Goal: Information Seeking & Learning: Learn about a topic

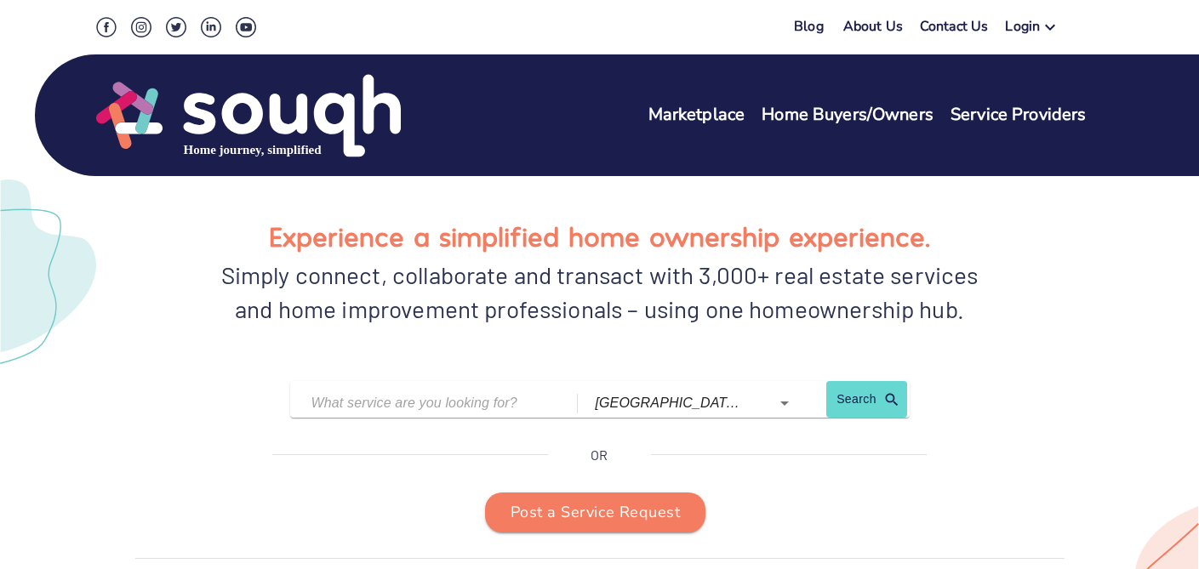
click at [475, 292] on div "Simply connect, collaborate and transact with 3,000+ real estate services and h…" at bounding box center [600, 292] width 775 height 68
click at [412, 387] on div "[GEOGRAPHIC_DATA] ([GEOGRAPHIC_DATA]) Search" at bounding box center [600, 399] width 620 height 37
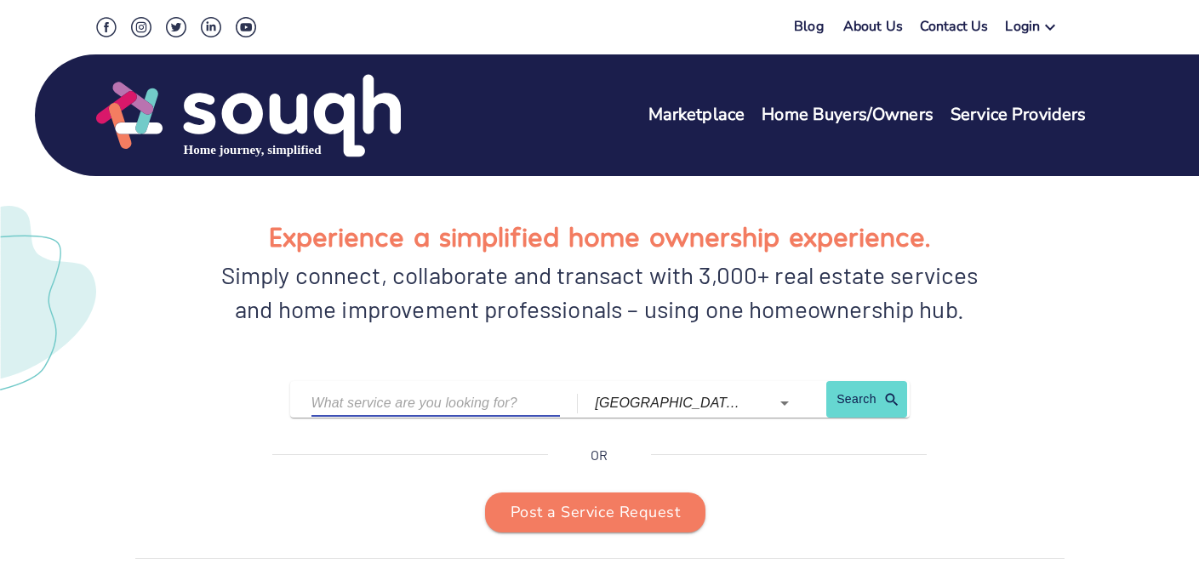
click at [401, 398] on input "text" at bounding box center [424, 403] width 224 height 26
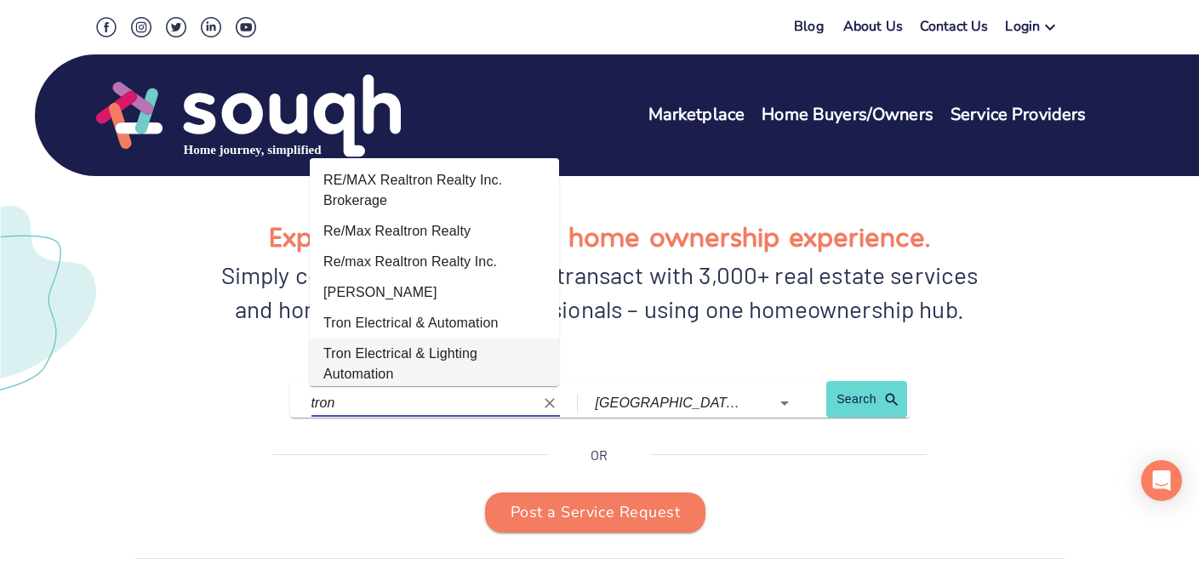
click at [457, 353] on li "Tron Electrical & Lighting Automation" at bounding box center [434, 364] width 249 height 51
type input "Tron Electrical & Lighting Automation"
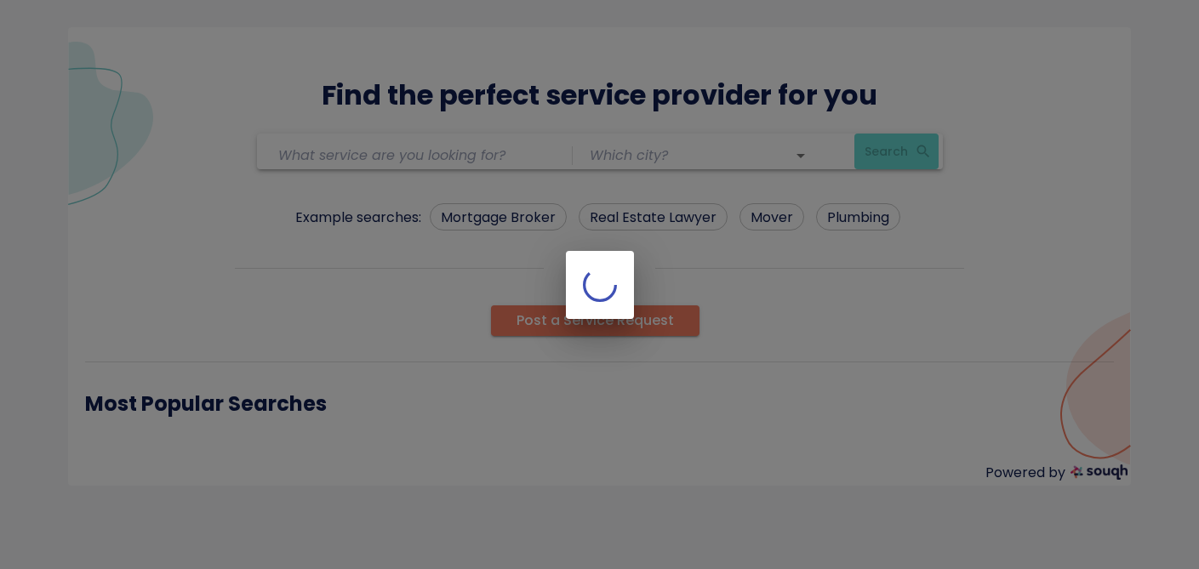
type input "Tron Electrical & Lighting Automation"
type input "[GEOGRAPHIC_DATA] ([GEOGRAPHIC_DATA])"
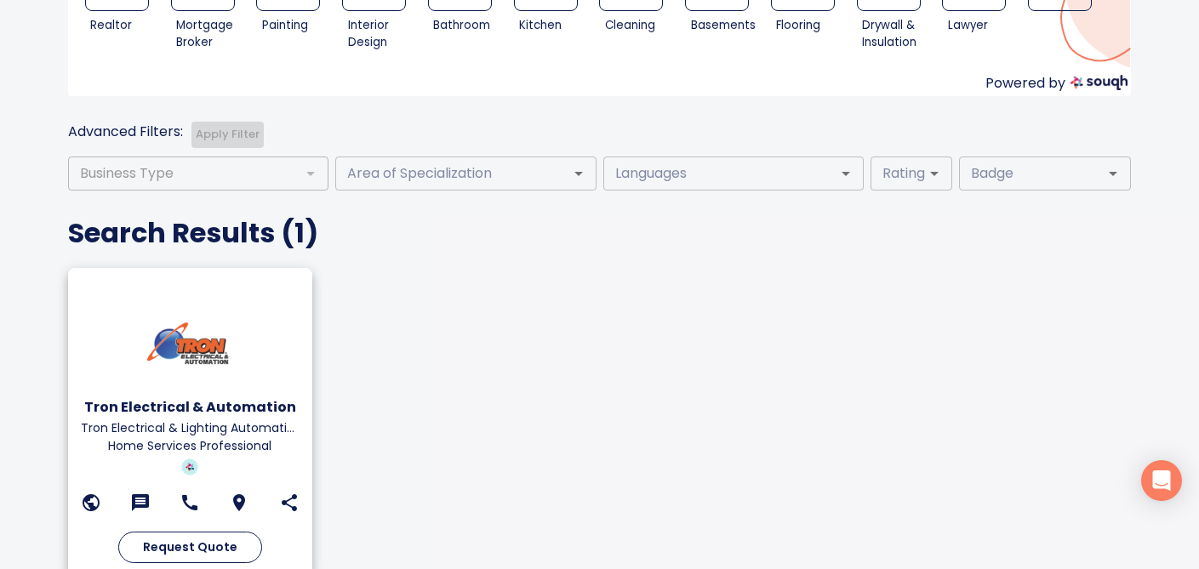
scroll to position [514, 0]
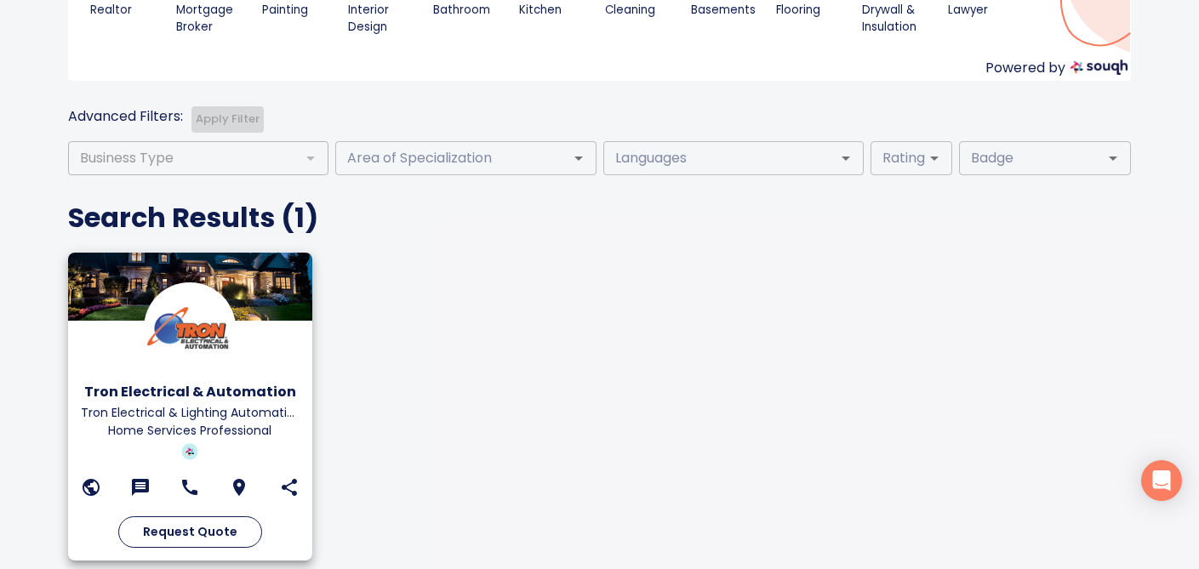
click at [220, 355] on img at bounding box center [190, 329] width 92 height 92
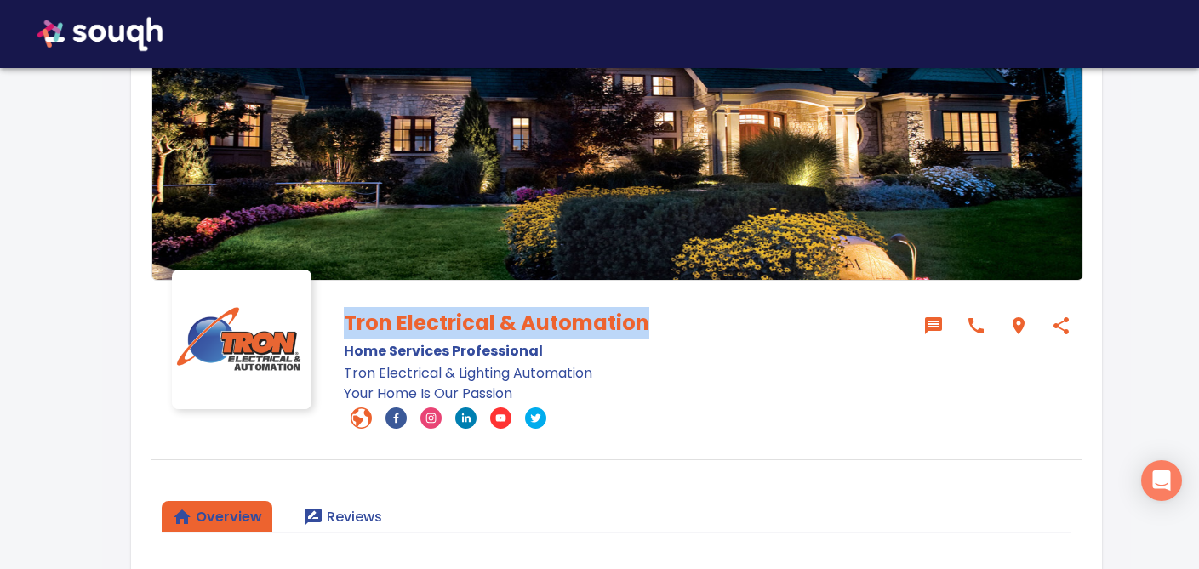
drag, startPoint x: 658, startPoint y: 318, endPoint x: 327, endPoint y: 332, distance: 331.4
click at [327, 332] on div "Tron Electrical & Automation Home Services Professional Tron Electrical & Light…" at bounding box center [616, 363] width 607 height 152
copy h1 "Tron Electrical & Automation"
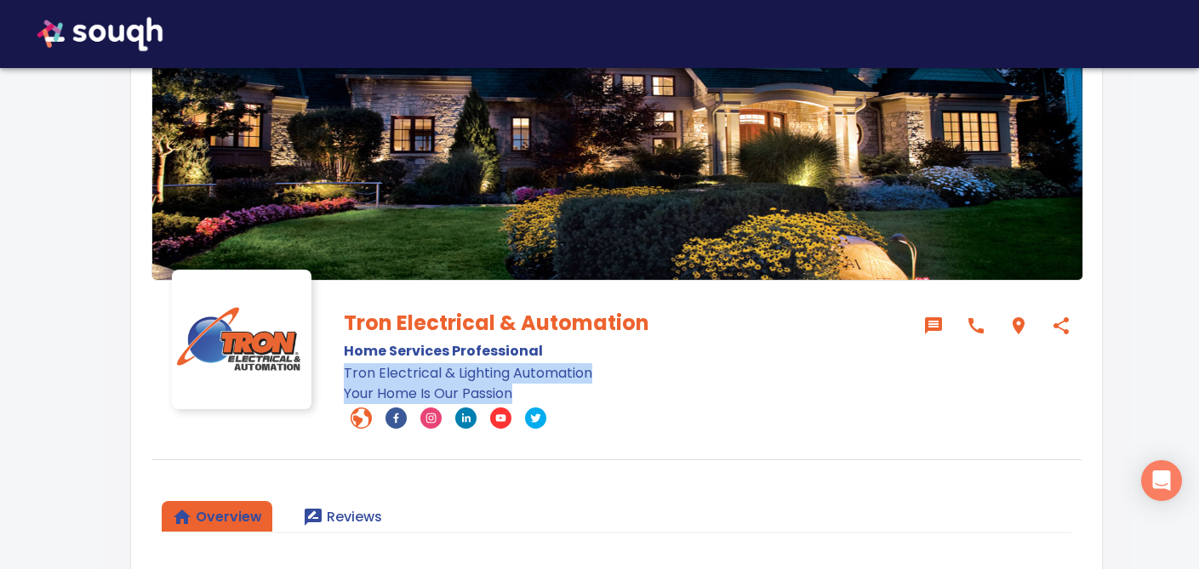
drag, startPoint x: 533, startPoint y: 390, endPoint x: 343, endPoint y: 374, distance: 190.5
click at [343, 373] on div "Tron Electrical & Automation Home Services Professional Tron Electrical & Light…" at bounding box center [616, 363] width 607 height 152
copy div "Tron Electrical & Lighting Automation Your Home Is Our Passion"
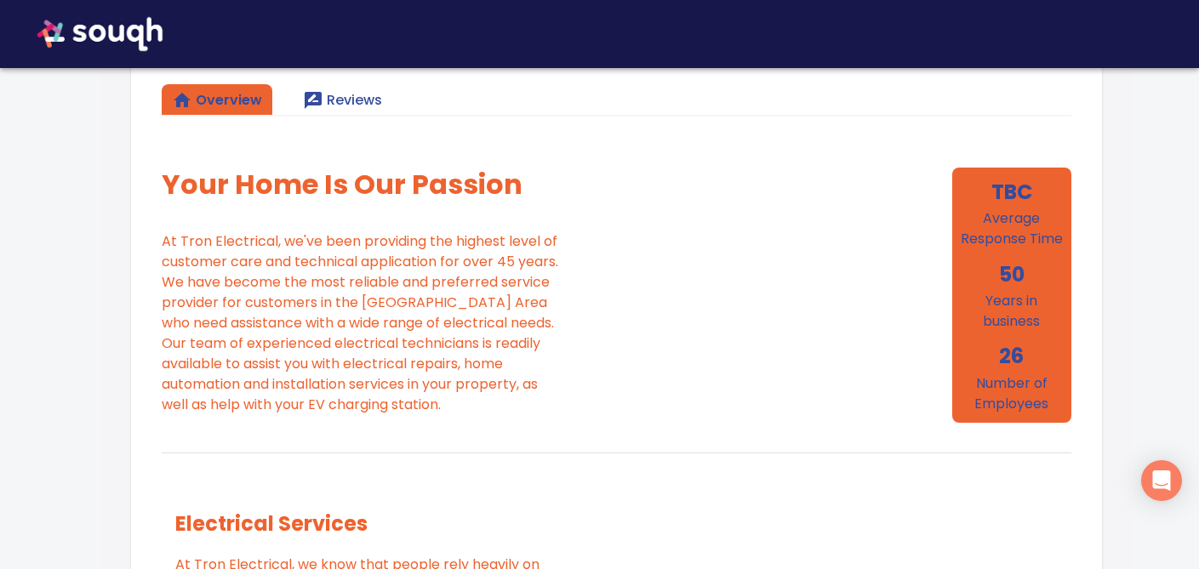
scroll to position [600, 0]
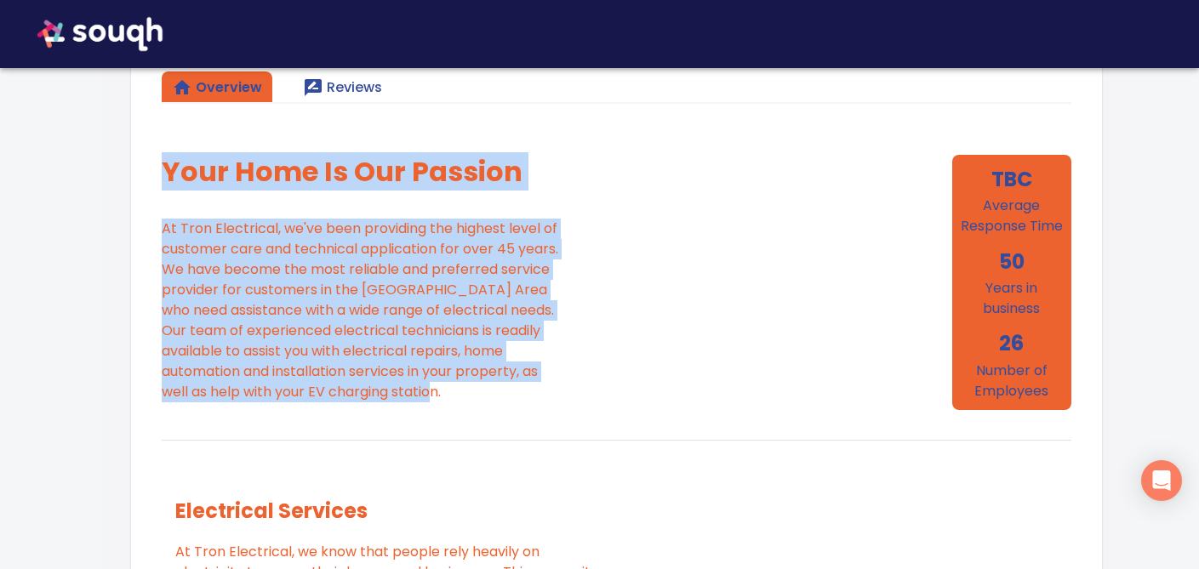
drag, startPoint x: 166, startPoint y: 166, endPoint x: 535, endPoint y: 403, distance: 438.7
click at [535, 403] on div "Your Home Is Our Passion At Tron Electrical, we've been providing the highest l…" at bounding box center [465, 288] width 607 height 266
copy div "Your Home Is Our Passion At Tron Electrical, we've been providing the highest l…"
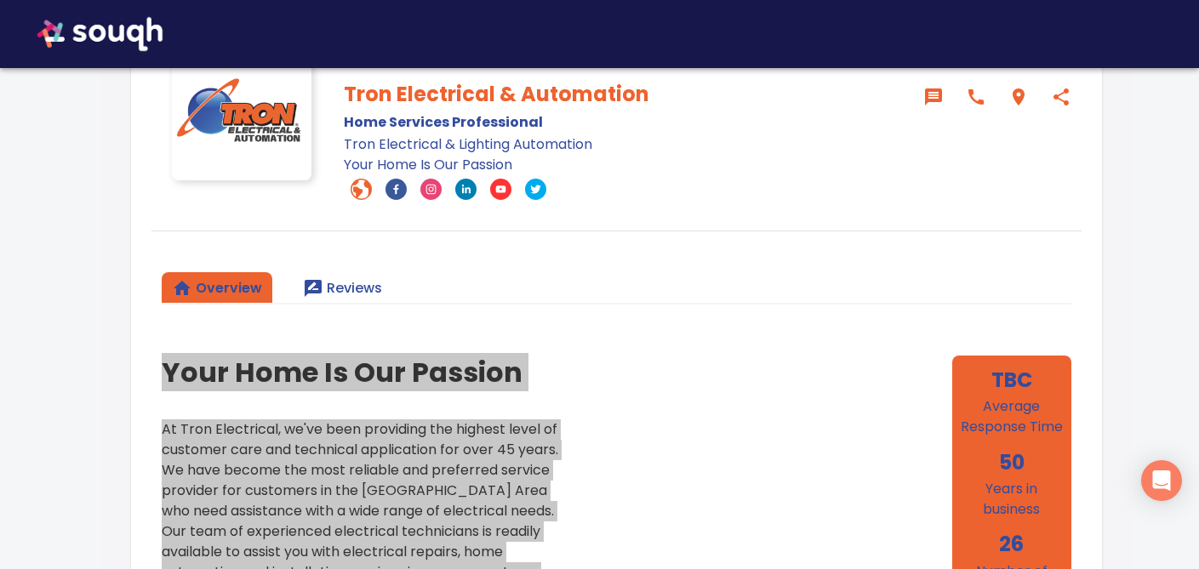
scroll to position [193, 0]
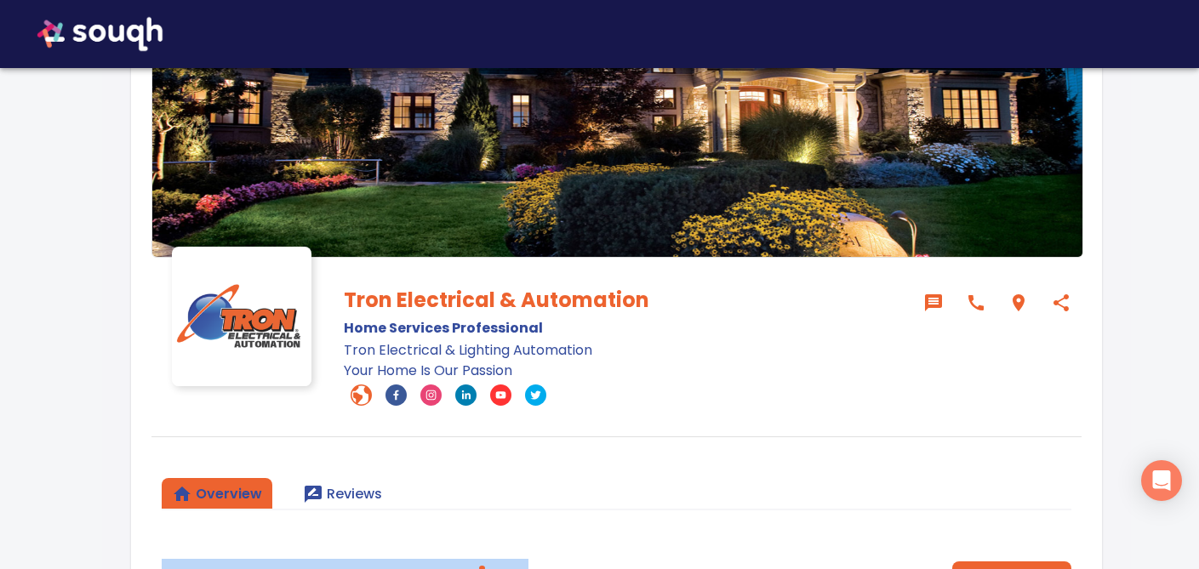
click at [362, 394] on icon at bounding box center [361, 395] width 21 height 21
click at [395, 397] on icon "facebook" at bounding box center [396, 396] width 5 height 10
click at [432, 398] on icon "instagram" at bounding box center [430, 395] width 21 height 21
click at [466, 399] on icon "linkedin" at bounding box center [465, 395] width 21 height 21
click at [501, 398] on icon "youtube" at bounding box center [500, 395] width 21 height 21
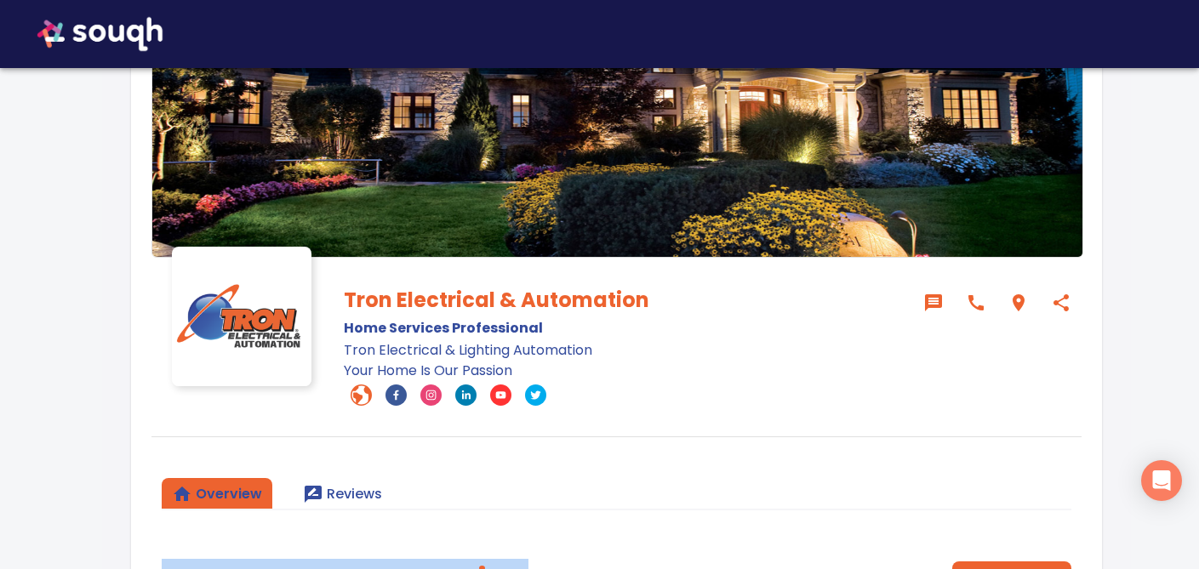
click at [534, 401] on icon "twitter" at bounding box center [535, 395] width 21 height 21
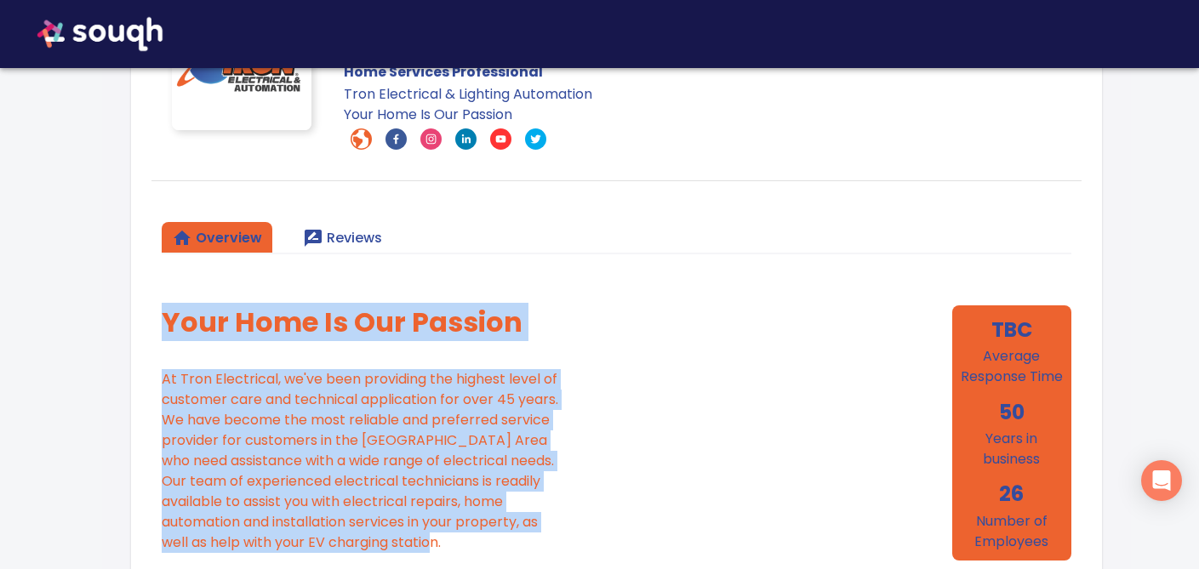
scroll to position [454, 0]
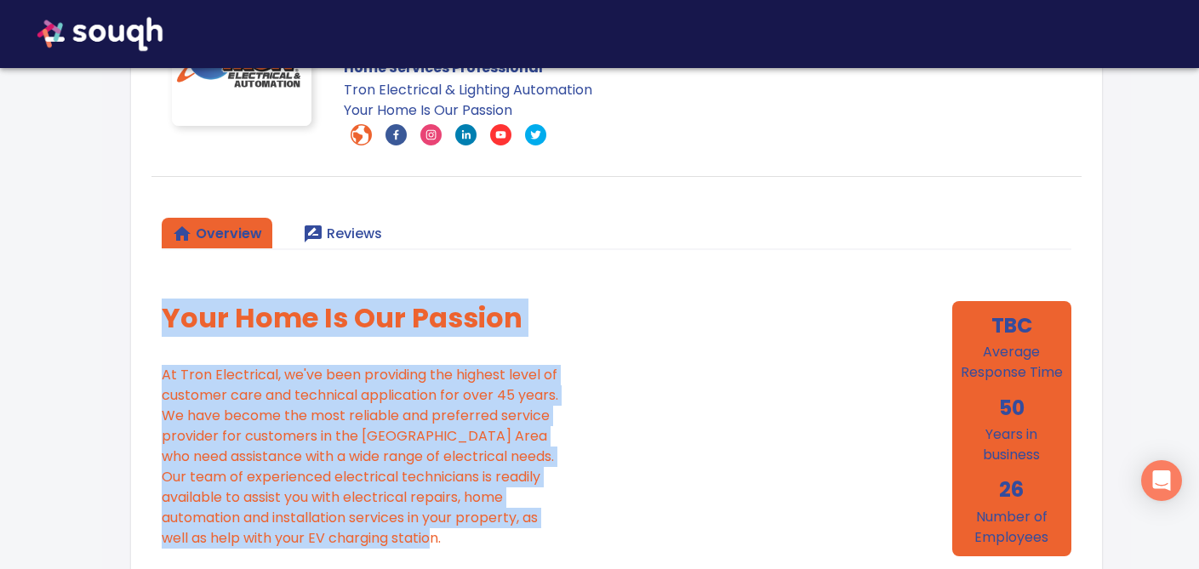
click at [731, 408] on div "Your Home Is Our Passion At Tron Electrical, we've been providing the highest l…" at bounding box center [465, 434] width 607 height 266
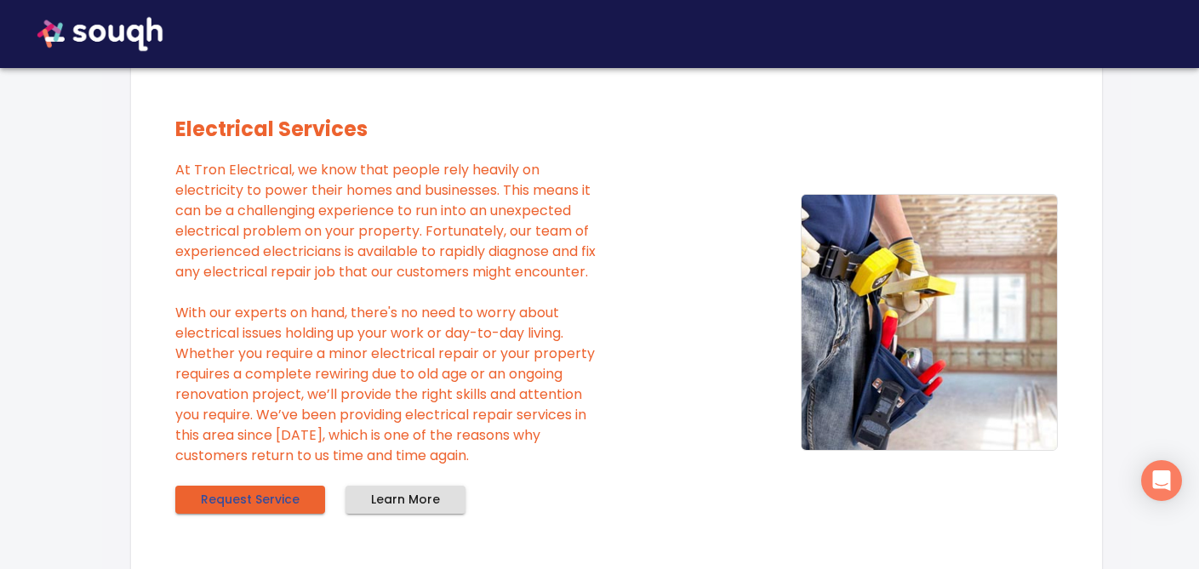
scroll to position [978, 0]
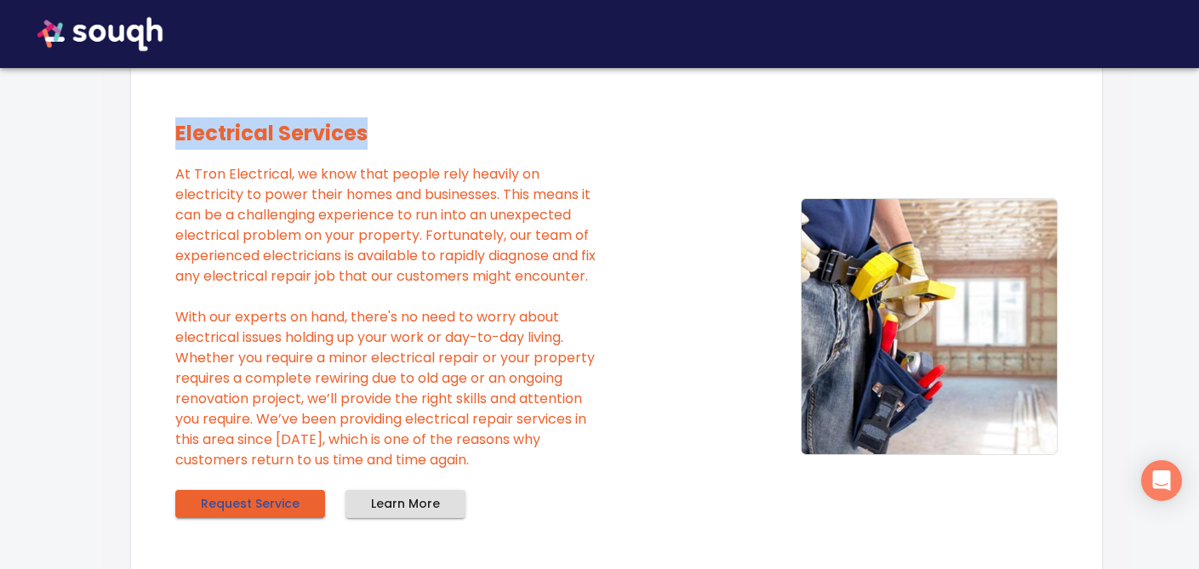
drag, startPoint x: 369, startPoint y: 135, endPoint x: 162, endPoint y: 135, distance: 206.8
click at [162, 135] on div "Electrical Services At Tron Electrical, we know that people rely heavily on ele…" at bounding box center [617, 326] width 910 height 424
copy h6 "Electrical Services"
click at [469, 387] on p "At Tron Electrical, we know that people rely heavily on electricity to power th…" at bounding box center [389, 317] width 429 height 306
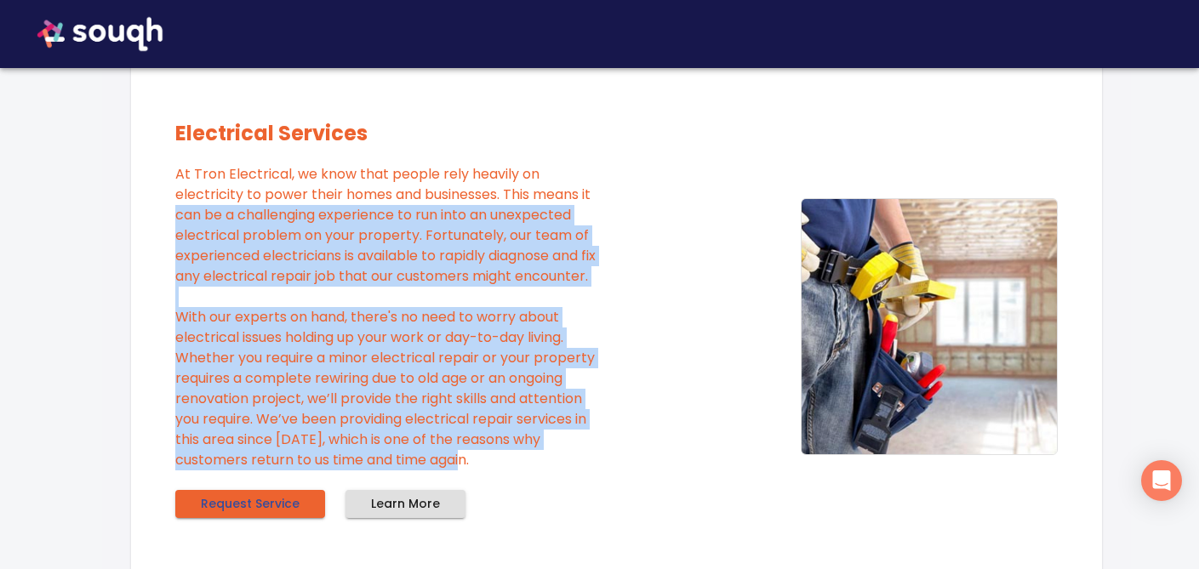
drag, startPoint x: 409, startPoint y: 484, endPoint x: 169, endPoint y: 214, distance: 361.2
click at [169, 214] on div "Electrical Services At Tron Electrical, we know that people rely heavily on ele…" at bounding box center [617, 326] width 910 height 424
click at [279, 240] on p "At Tron Electrical, we know that people rely heavily on electricity to power th…" at bounding box center [389, 317] width 429 height 306
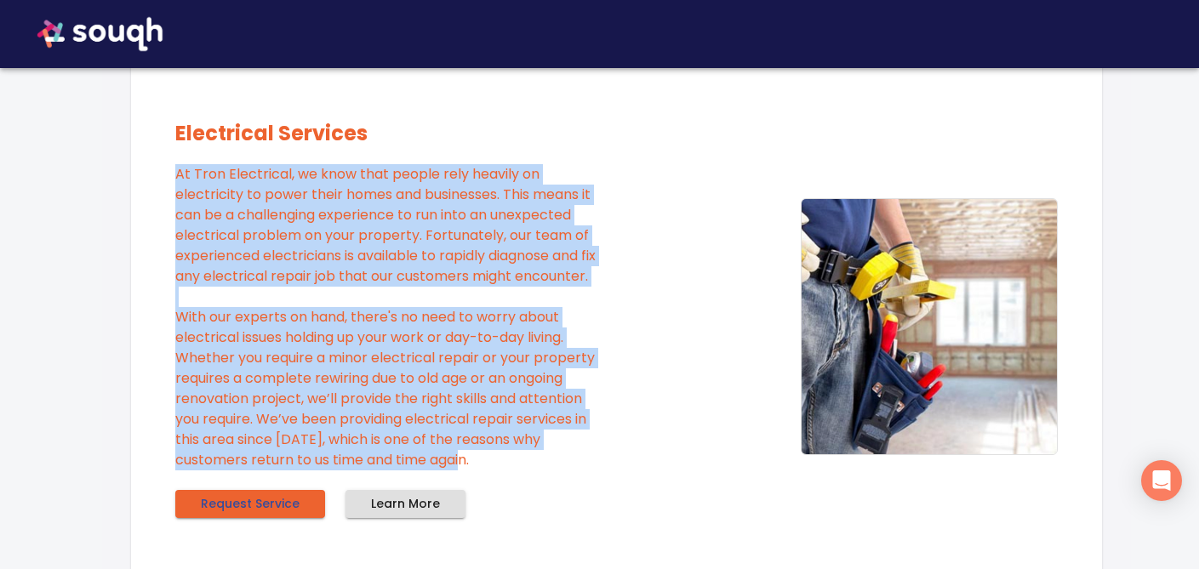
drag, startPoint x: 411, startPoint y: 488, endPoint x: 167, endPoint y: 178, distance: 394.6
click at [167, 177] on div "Electrical Services At Tron Electrical, we know that people rely heavily on ele…" at bounding box center [617, 326] width 910 height 424
copy p "At Tron Electrical, we know that people rely heavily on electricity to power th…"
click at [421, 515] on span "Learn More" at bounding box center [405, 504] width 69 height 21
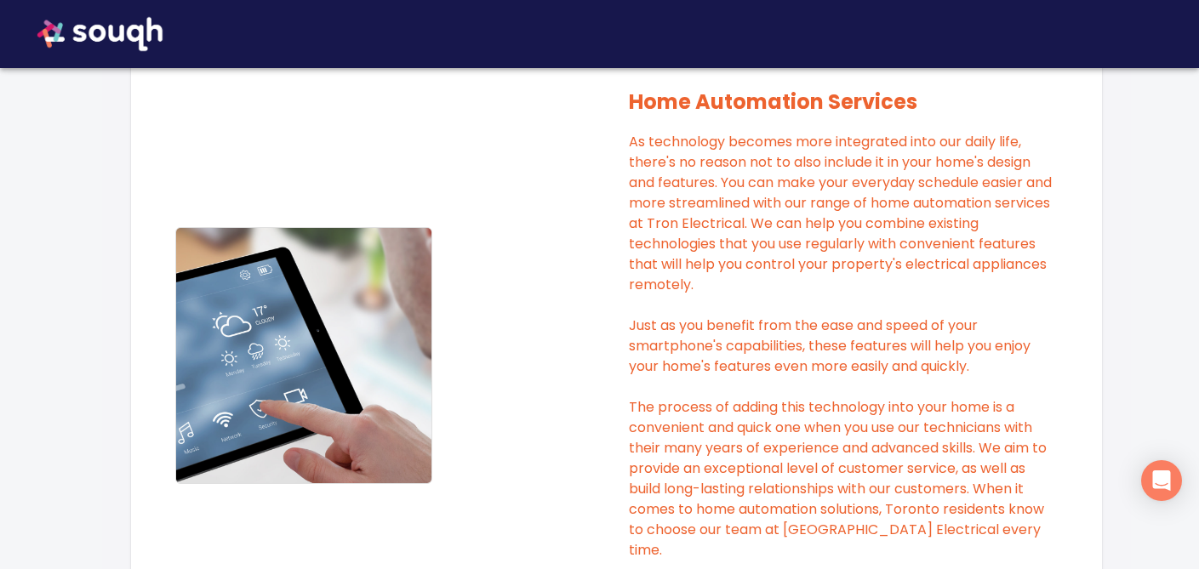
scroll to position [1536, 0]
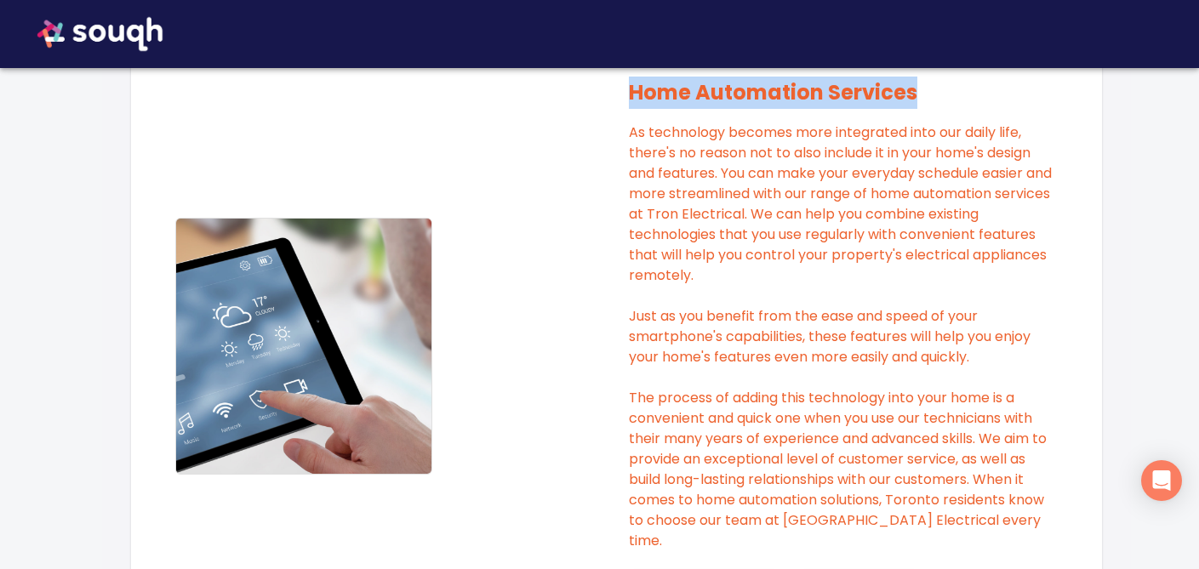
drag, startPoint x: 631, startPoint y: 110, endPoint x: 937, endPoint y: 110, distance: 306.4
click at [937, 109] on h6 "Home Automation Services" at bounding box center [843, 93] width 429 height 32
copy h6 "Home Automation Services"
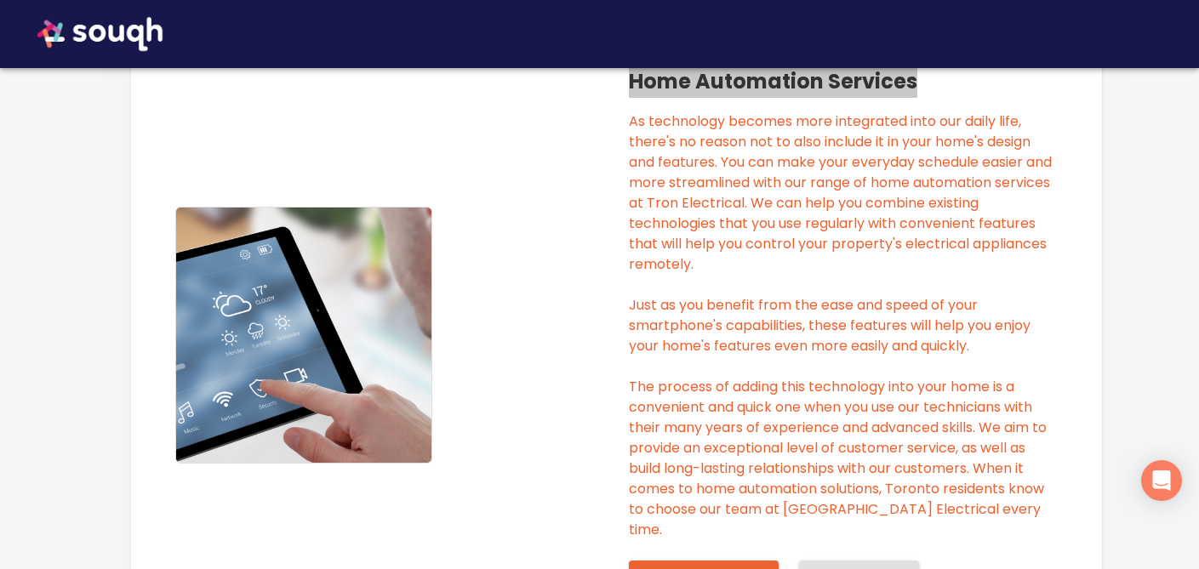
scroll to position [1553, 0]
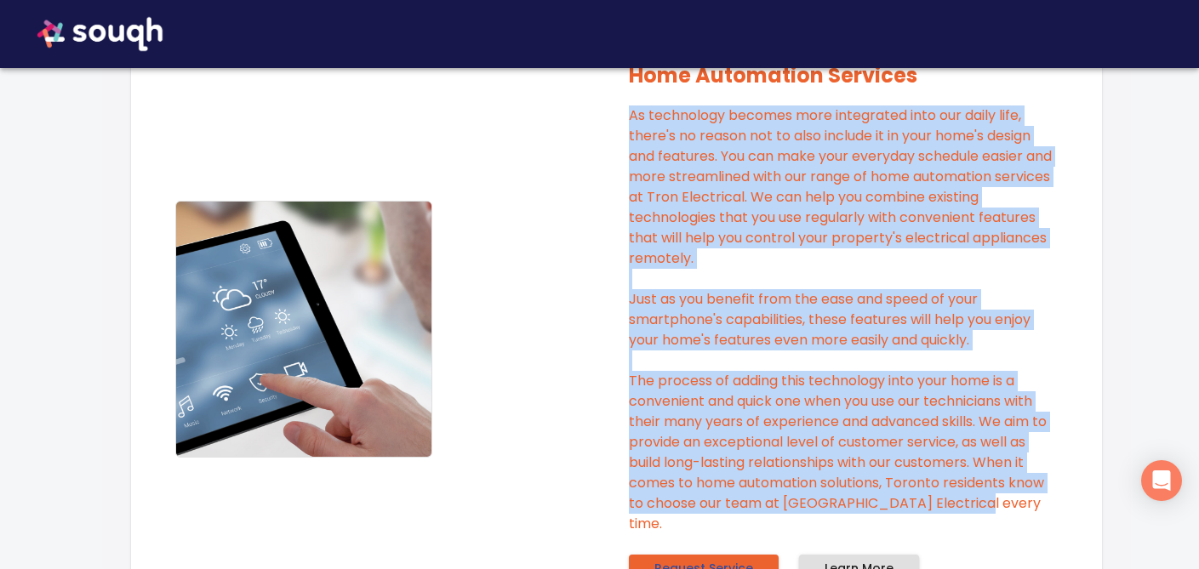
drag, startPoint x: 974, startPoint y: 522, endPoint x: 627, endPoint y: 146, distance: 511.4
click at [627, 146] on div "Home Automation Services Request Service Learn More" at bounding box center [800, 324] width 515 height 529
copy p "As technology becomes more integrated into our daily life, there's no reason no…"
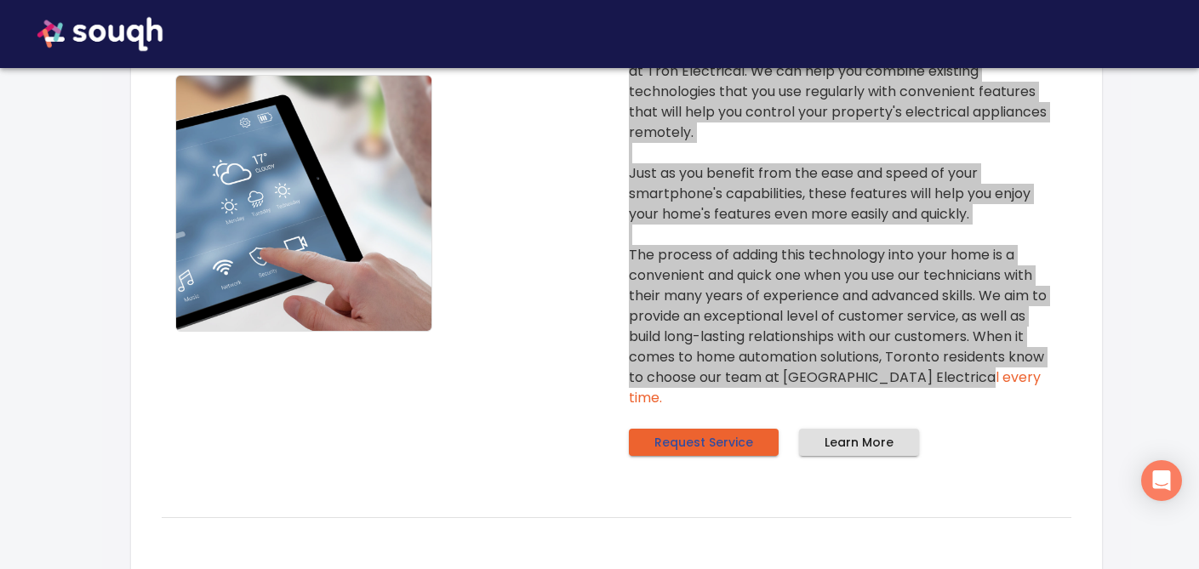
scroll to position [1742, 0]
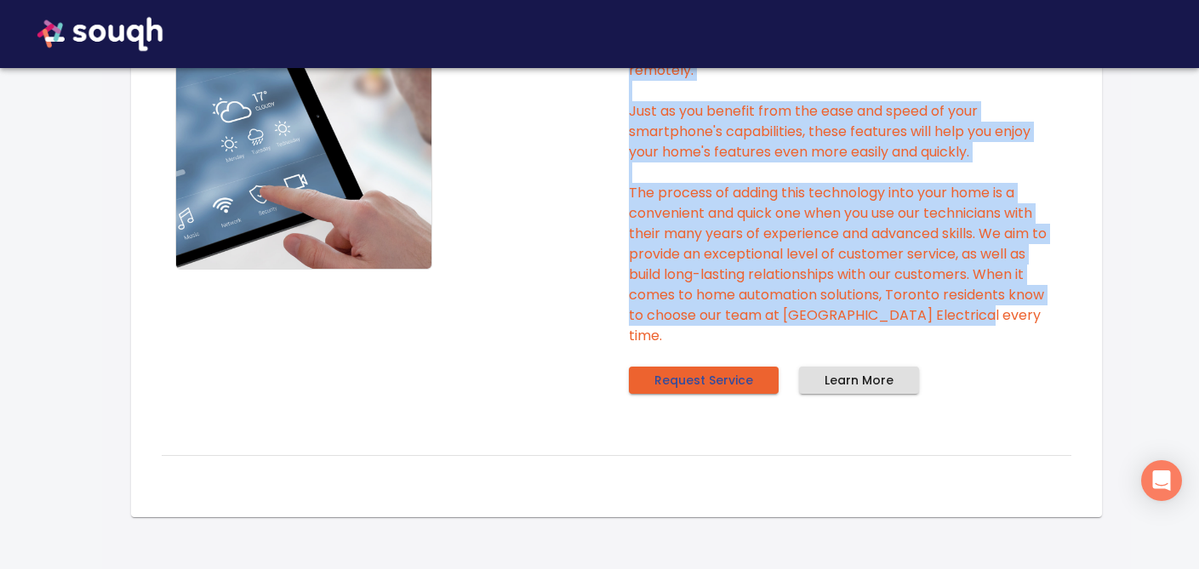
click at [884, 380] on span "Learn More" at bounding box center [859, 380] width 69 height 21
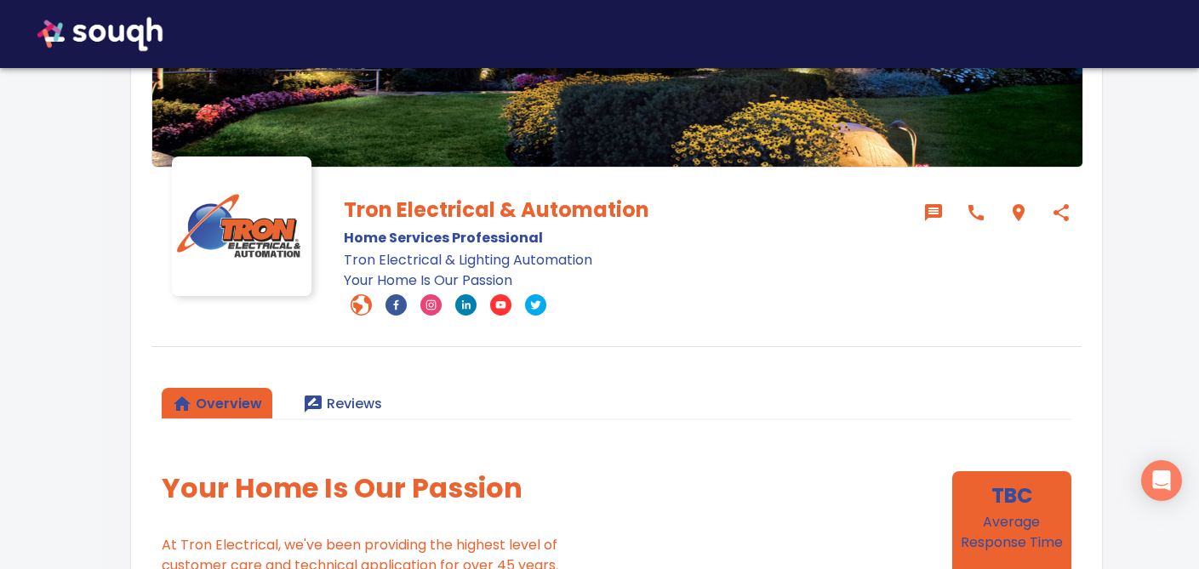
scroll to position [292, 0]
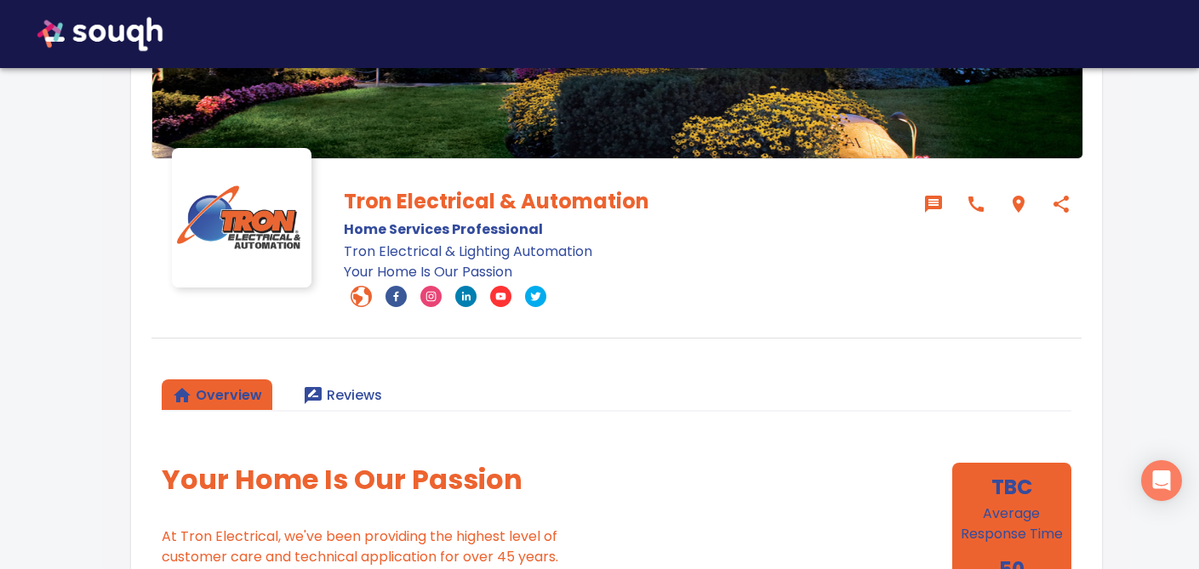
click at [365, 397] on span "Reviews" at bounding box center [342, 396] width 79 height 24
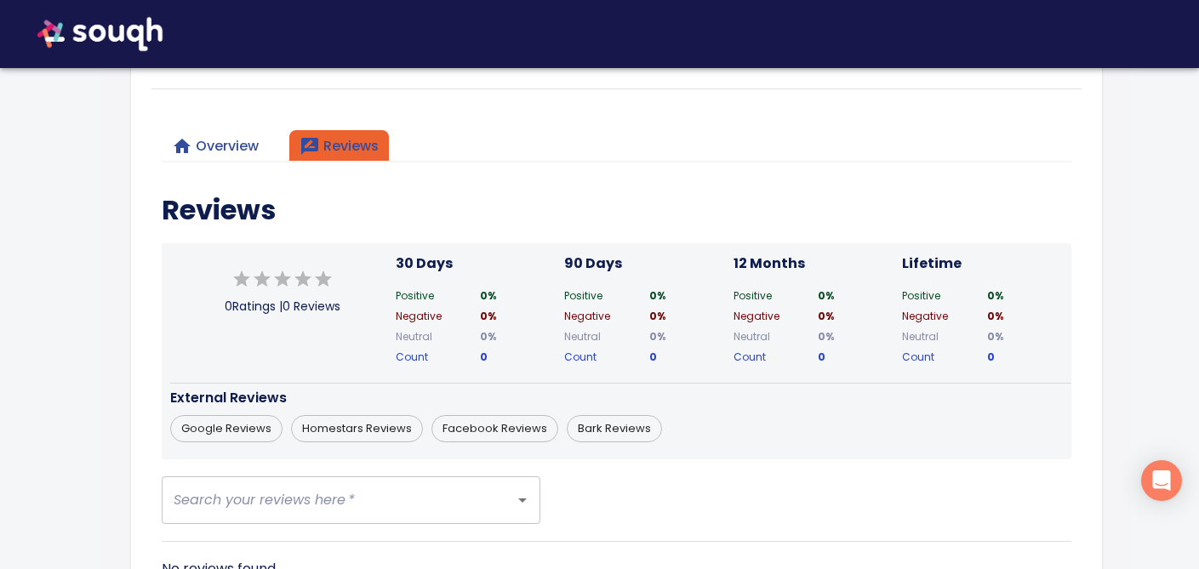
scroll to position [626, 0]
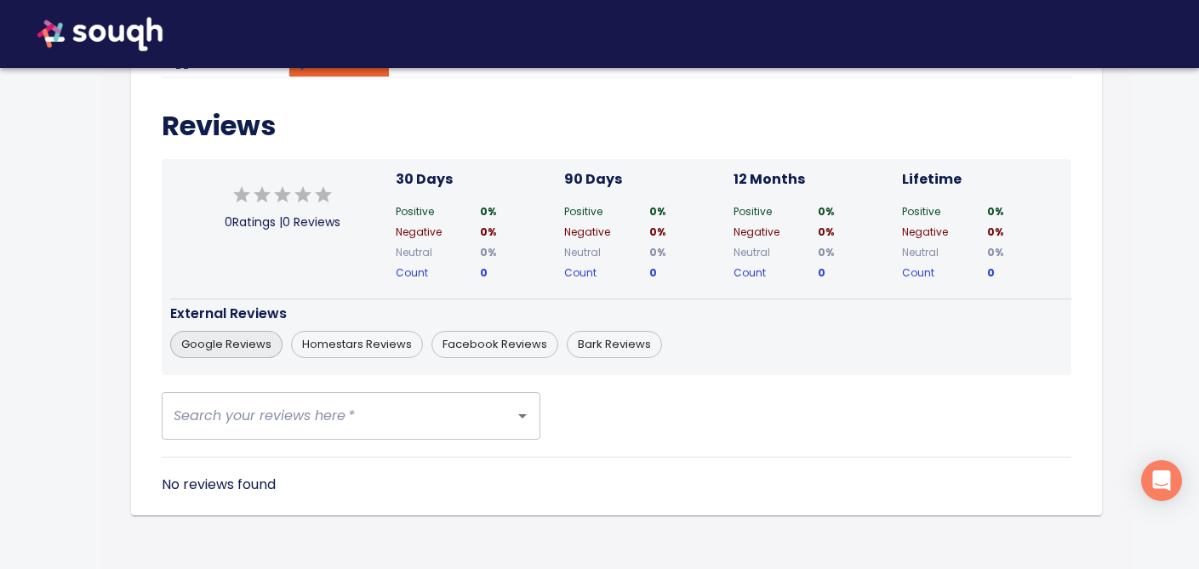
click at [225, 350] on span "Google Reviews" at bounding box center [226, 344] width 111 height 17
click at [349, 343] on span "Homestars Reviews" at bounding box center [357, 344] width 130 height 17
click at [488, 345] on span "Facebook Reviews" at bounding box center [494, 344] width 125 height 17
click at [605, 349] on span "Bark Reviews" at bounding box center [615, 344] width 94 height 17
